Goal: Transaction & Acquisition: Subscribe to service/newsletter

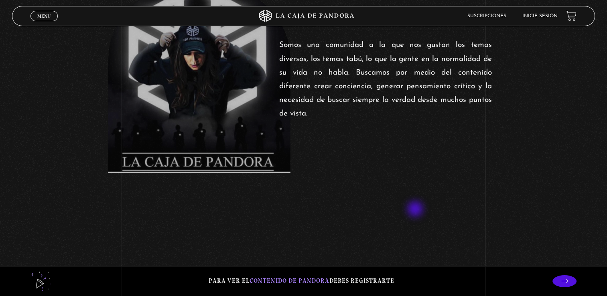
scroll to position [321, 0]
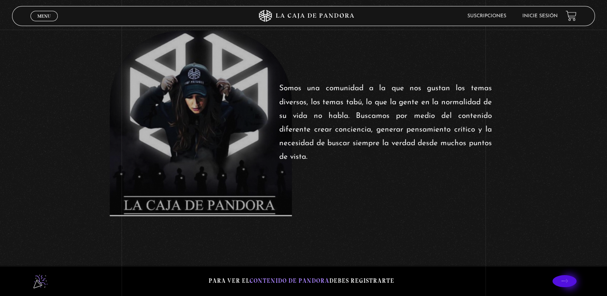
click at [568, 283] on icon at bounding box center [564, 281] width 7 height 7
click at [568, 282] on icon at bounding box center [564, 281] width 7 height 7
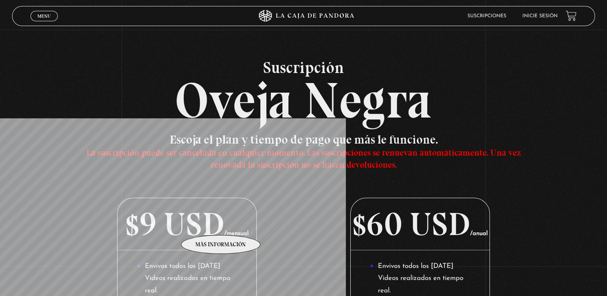
click at [226, 223] on p "$9 USD /mensual" at bounding box center [187, 224] width 139 height 52
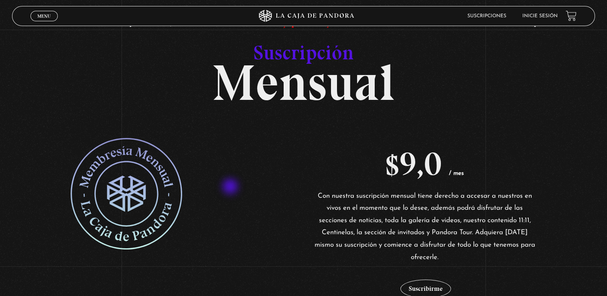
scroll to position [40, 0]
